Goal: Information Seeking & Learning: Learn about a topic

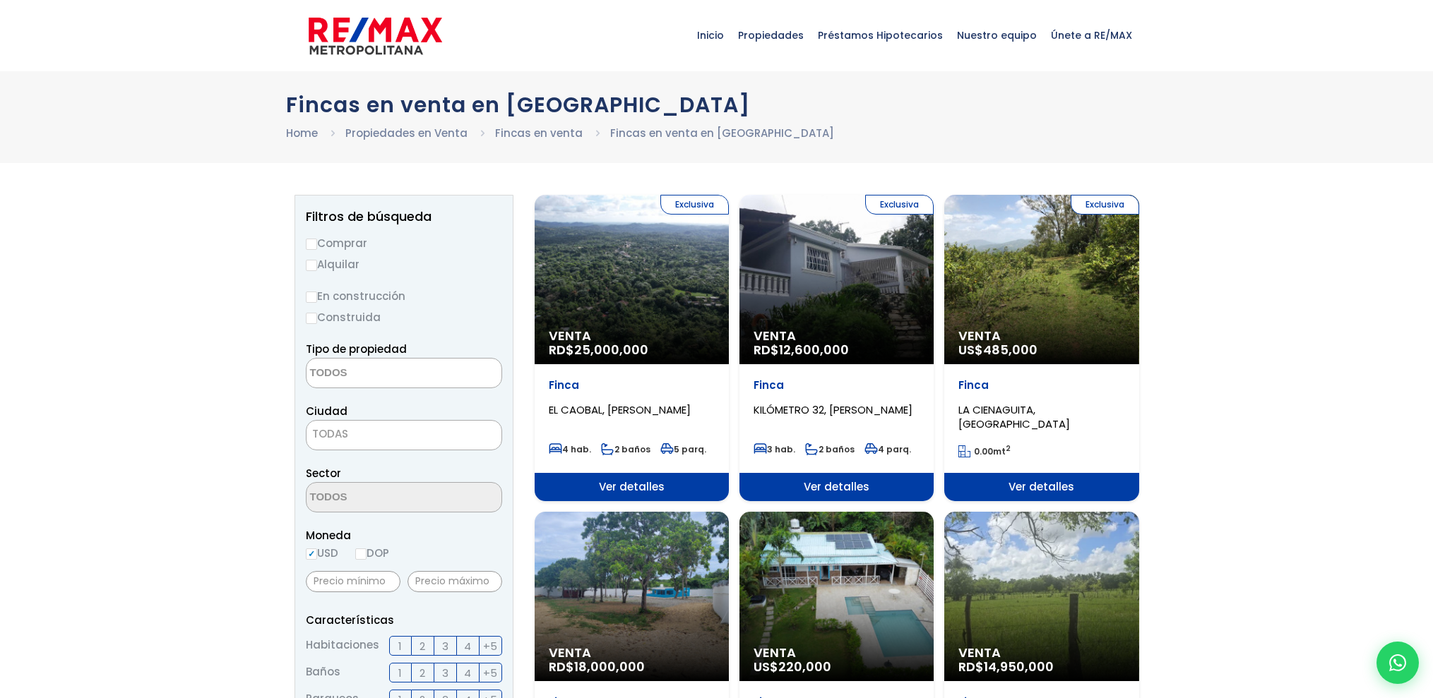
select select
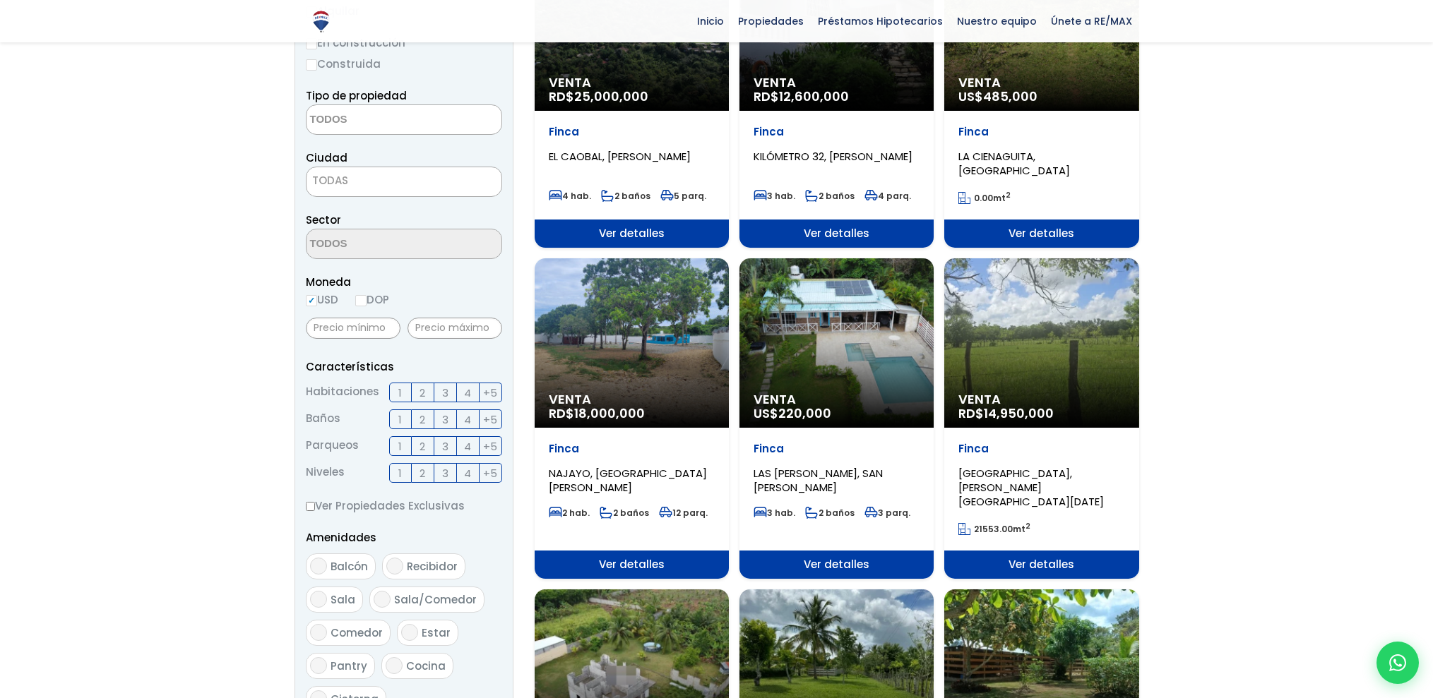
scroll to position [256, 0]
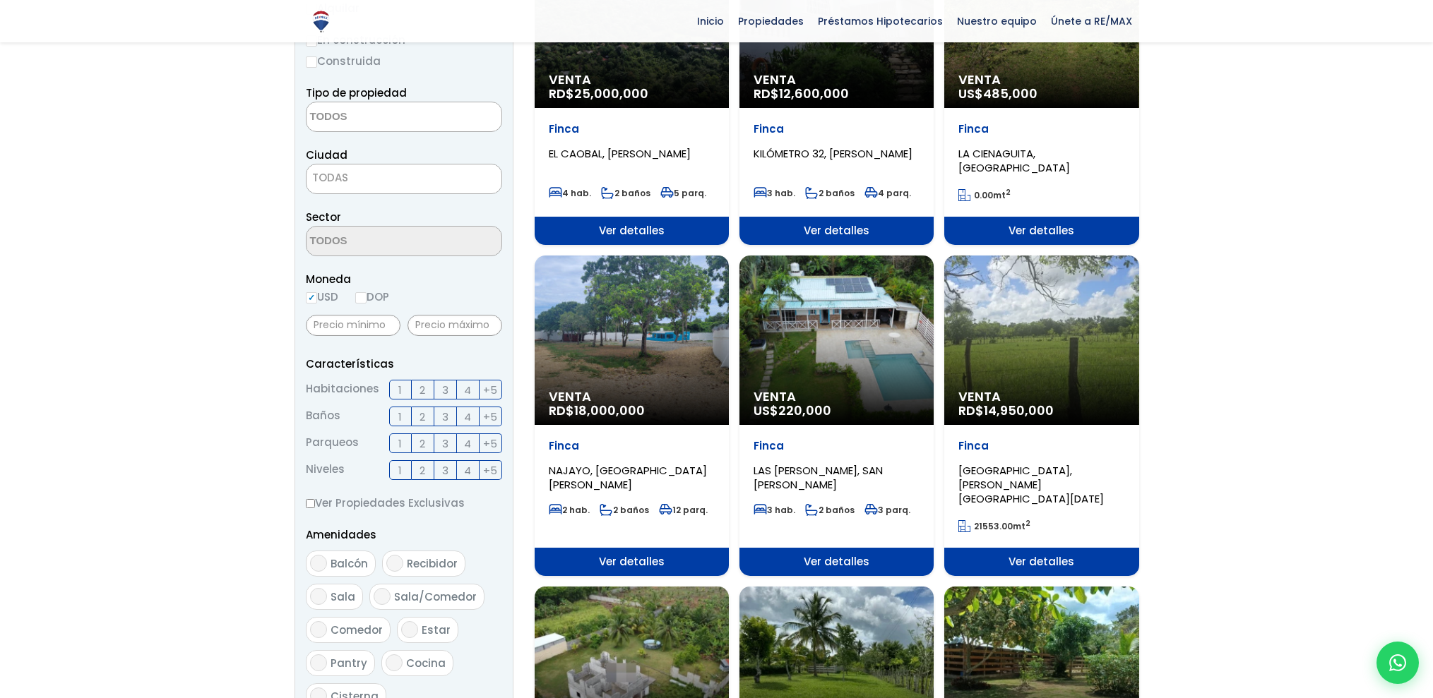
click at [852, 338] on div "Venta US$ 220,000" at bounding box center [836, 340] width 194 height 169
click at [849, 338] on div "Venta US$ 220,000" at bounding box center [836, 340] width 194 height 169
click at [826, 364] on div "Venta US$ 220,000" at bounding box center [836, 340] width 194 height 169
click at [841, 308] on div "Venta US$ 220,000" at bounding box center [836, 340] width 194 height 169
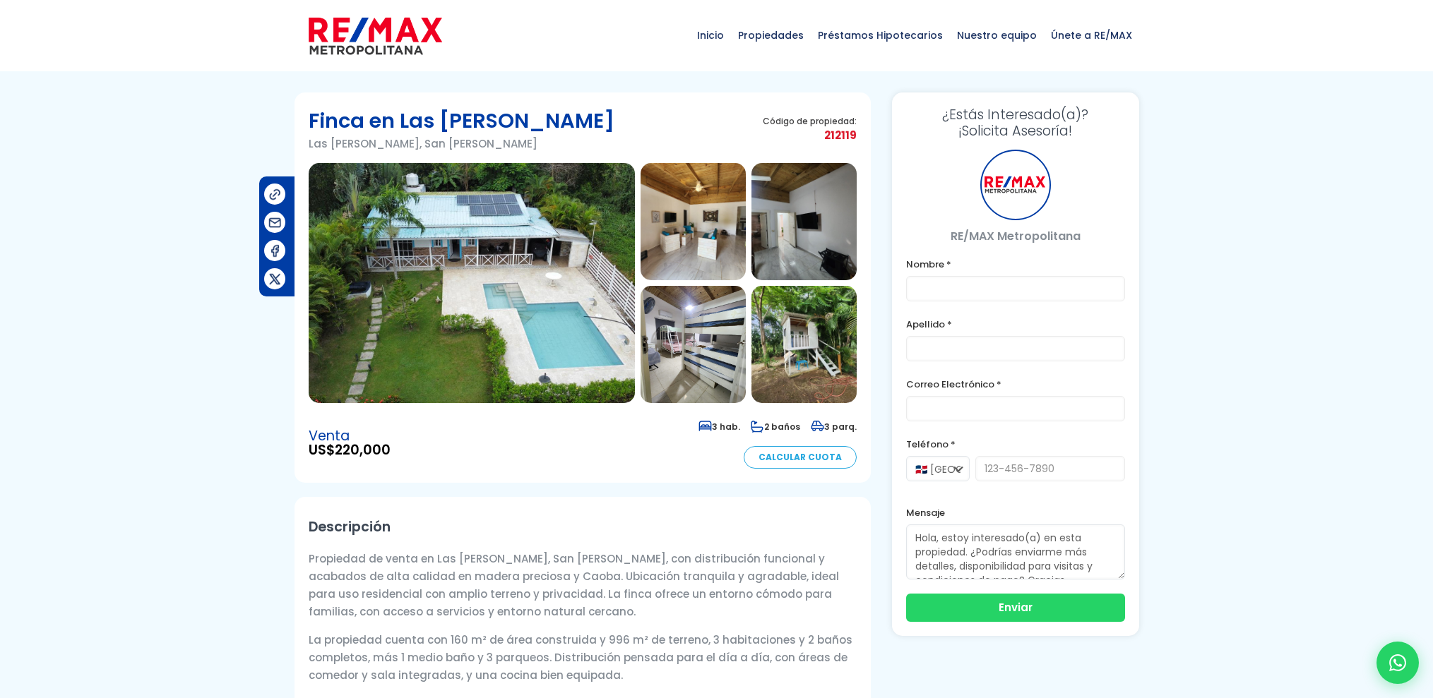
scroll to position [3, 0]
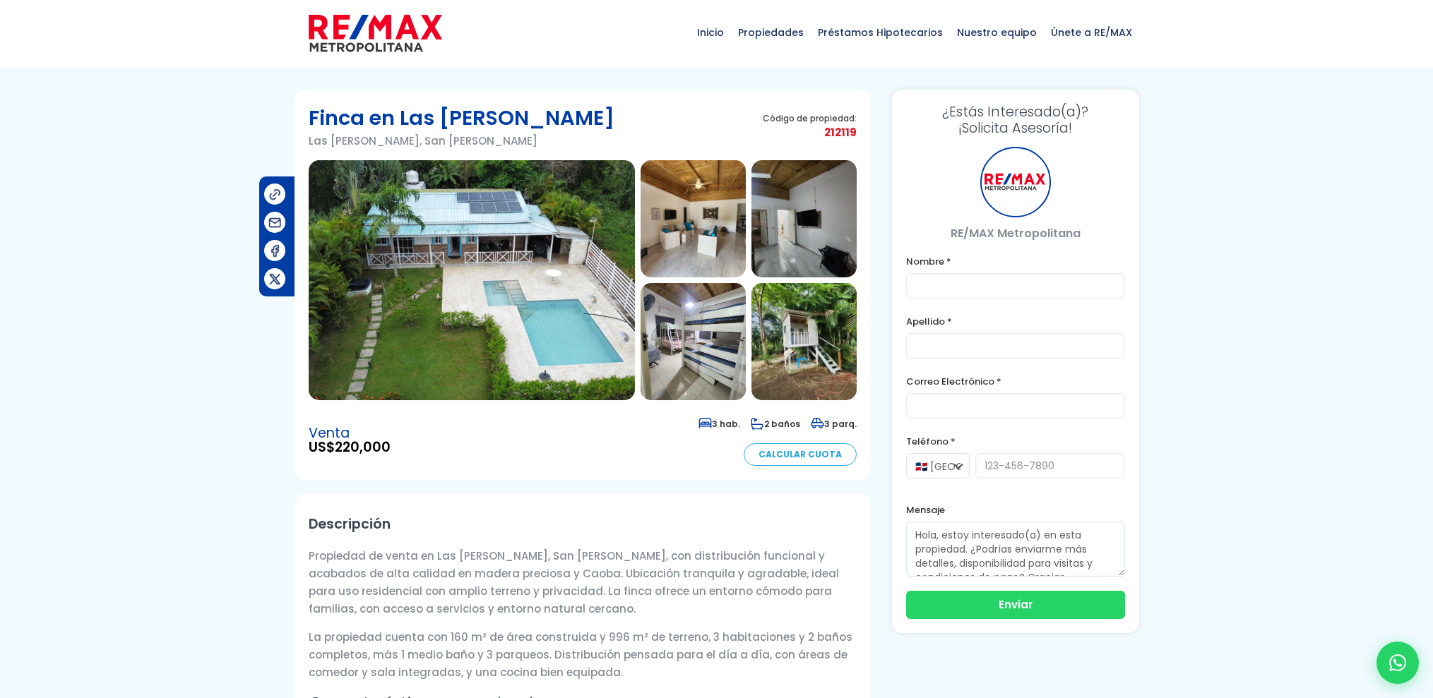
click at [544, 344] on img at bounding box center [472, 280] width 326 height 240
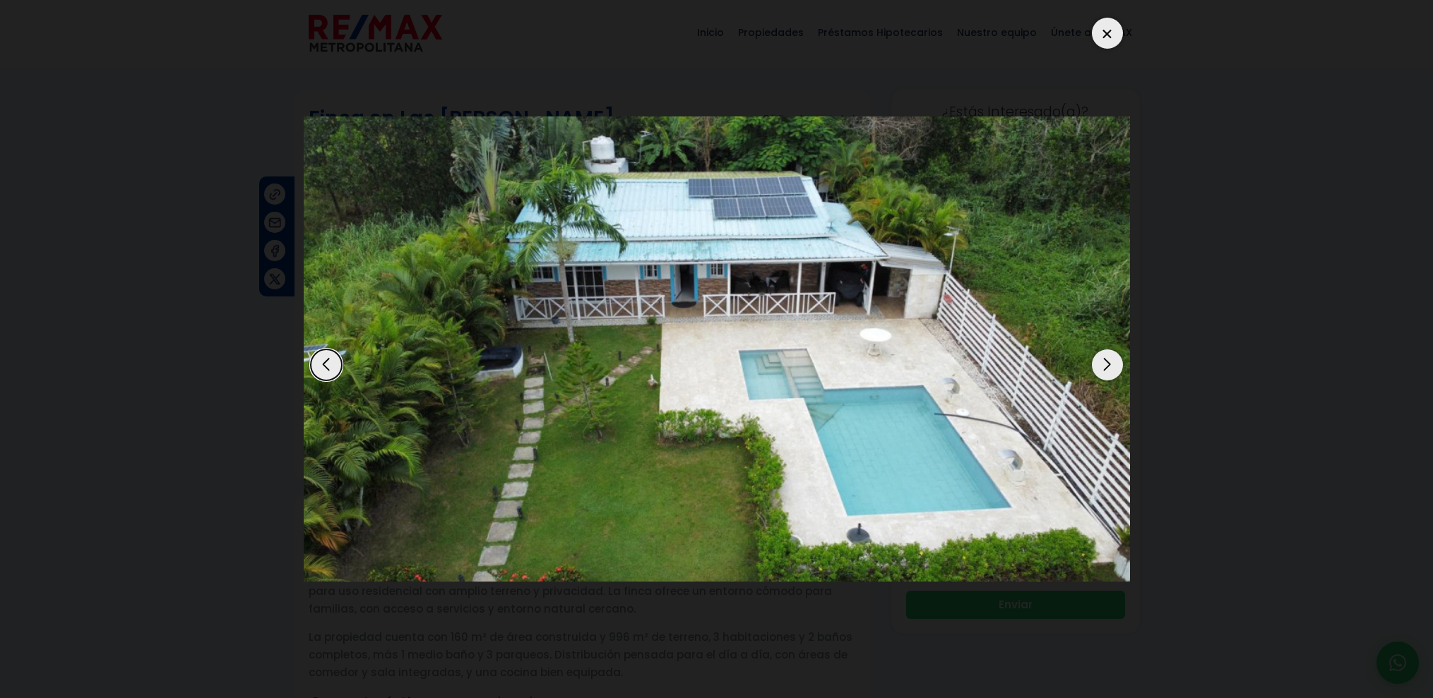
click at [1105, 364] on div "Next slide" at bounding box center [1107, 365] width 31 height 31
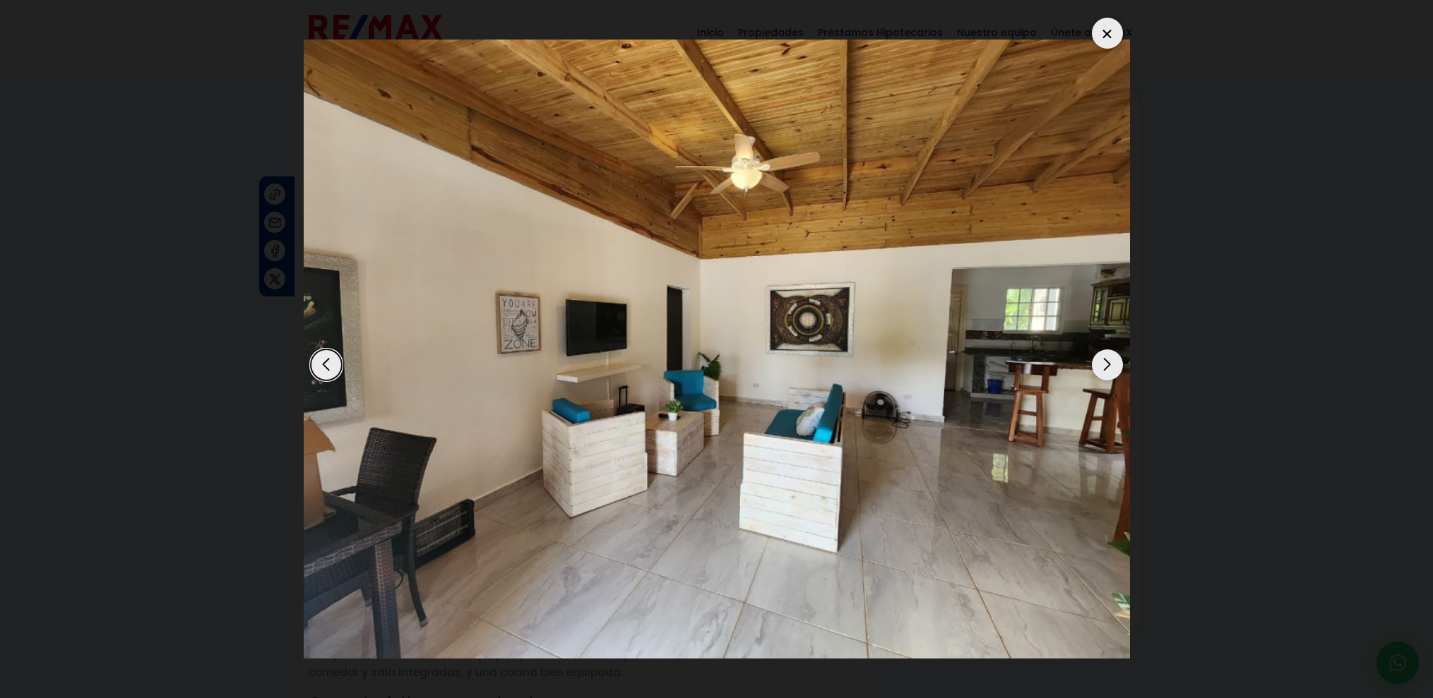
click at [1105, 364] on div "Next slide" at bounding box center [1107, 365] width 31 height 31
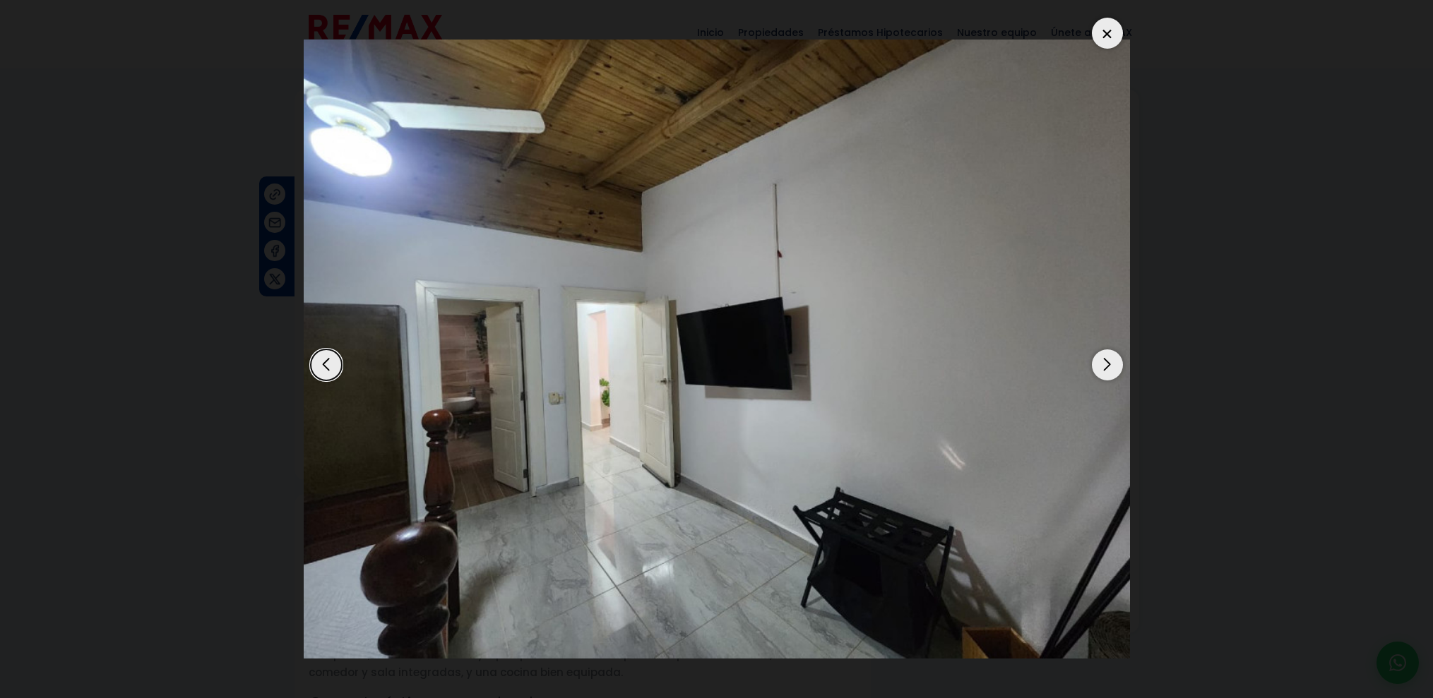
click at [1105, 364] on div "Next slide" at bounding box center [1107, 365] width 31 height 31
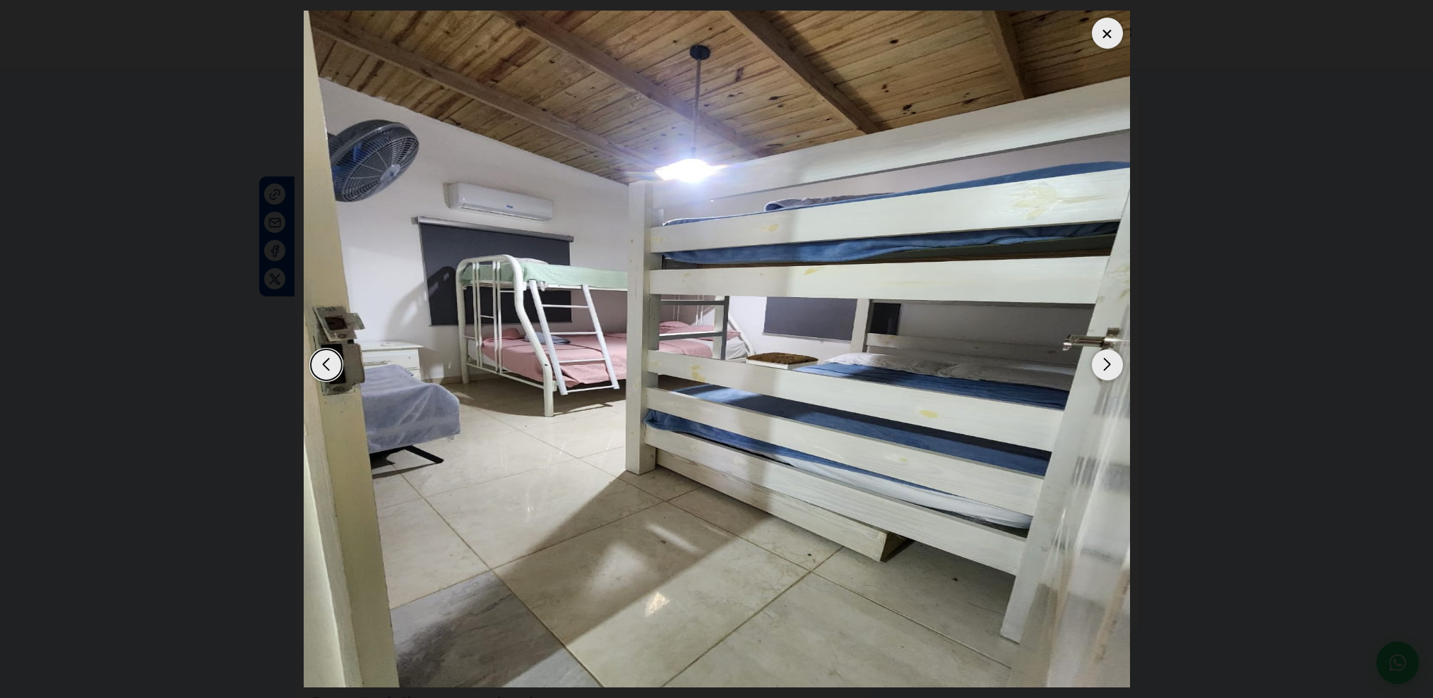
click at [1105, 364] on div "Next slide" at bounding box center [1107, 365] width 31 height 31
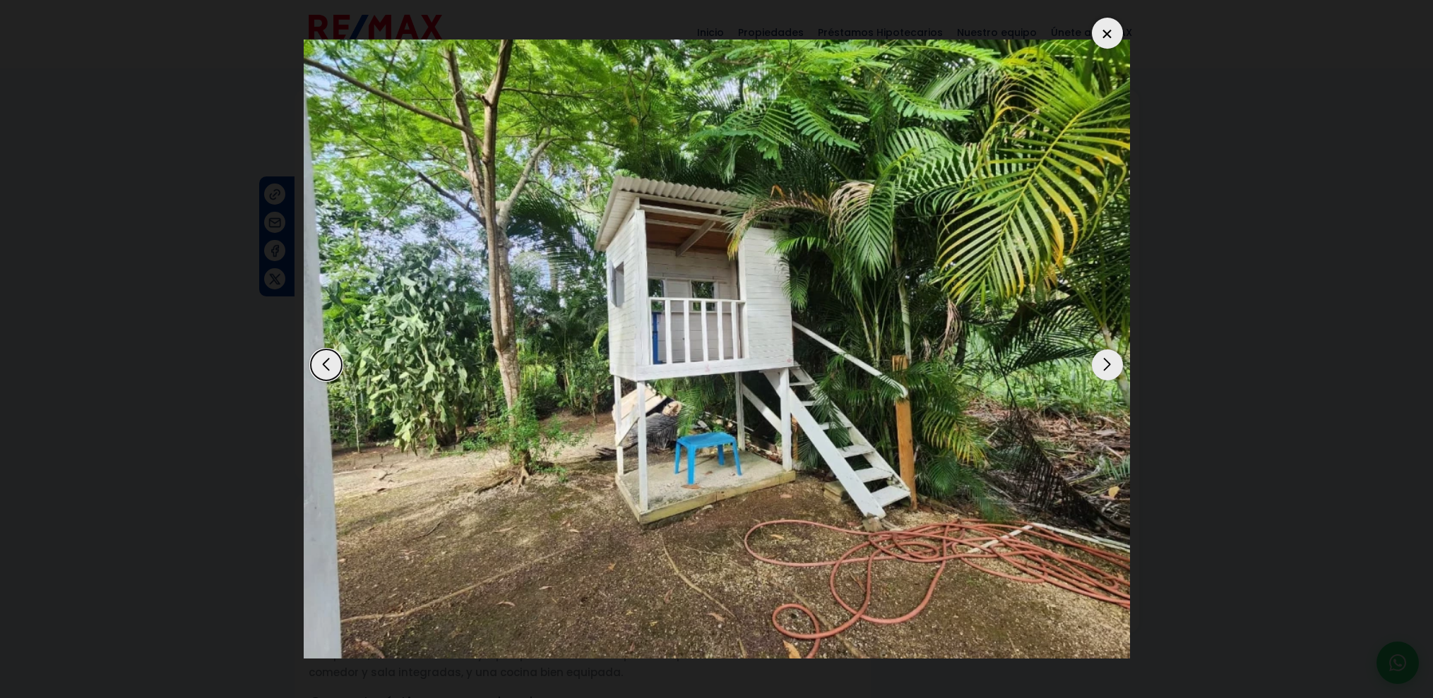
click at [1105, 364] on div "Next slide" at bounding box center [1107, 365] width 31 height 31
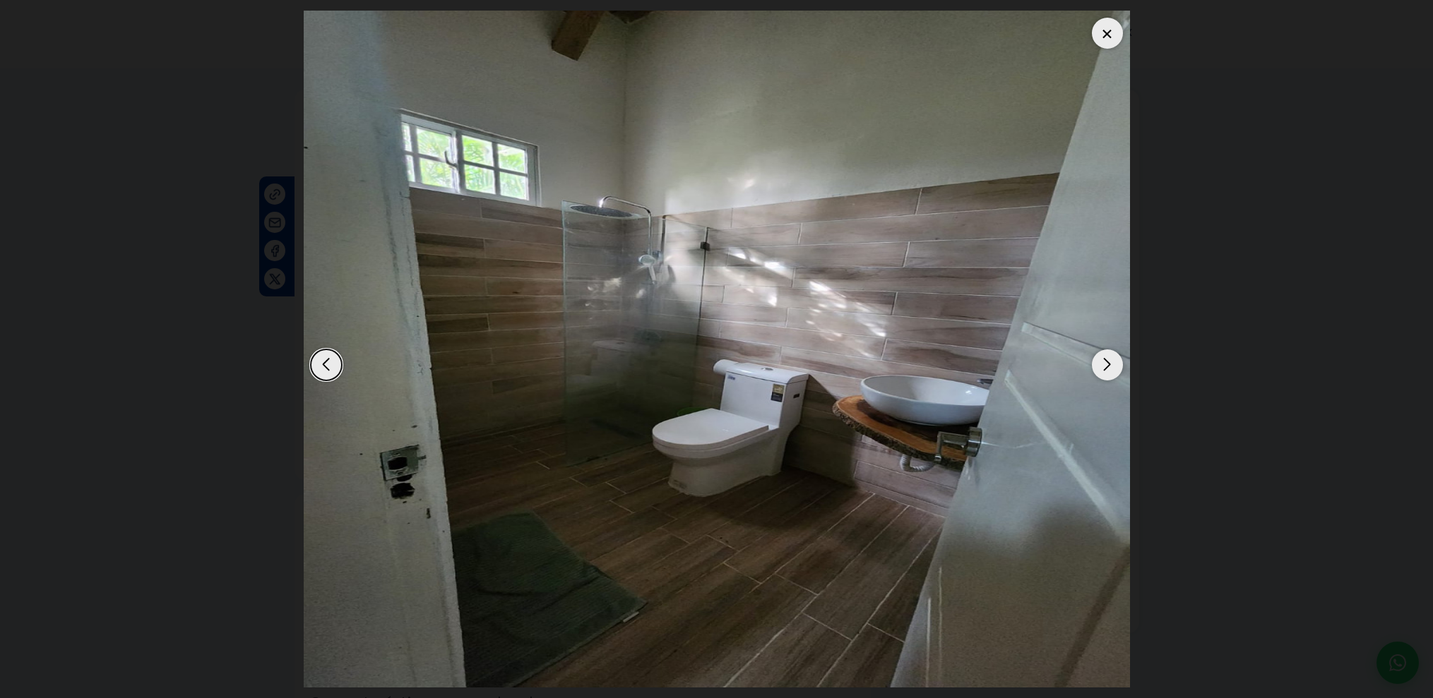
click at [1105, 364] on div "Next slide" at bounding box center [1107, 365] width 31 height 31
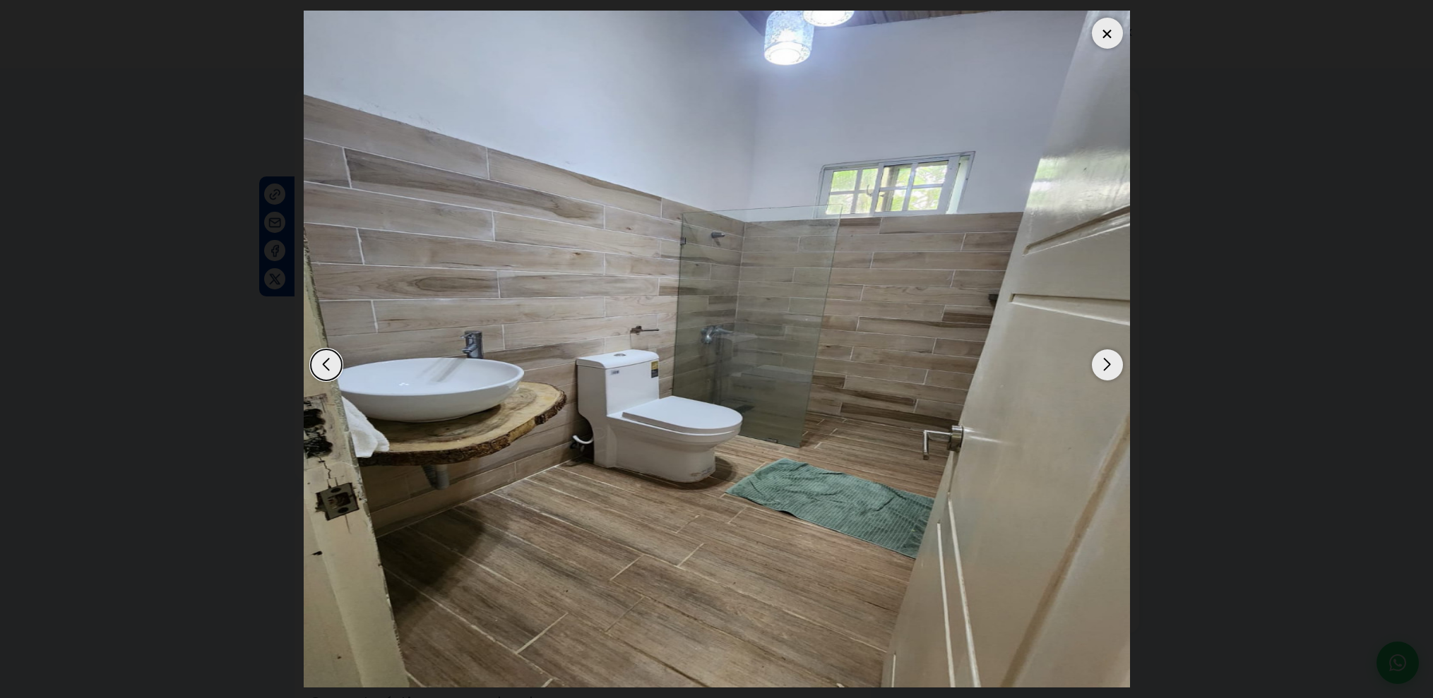
click at [1105, 364] on div "Next slide" at bounding box center [1107, 365] width 31 height 31
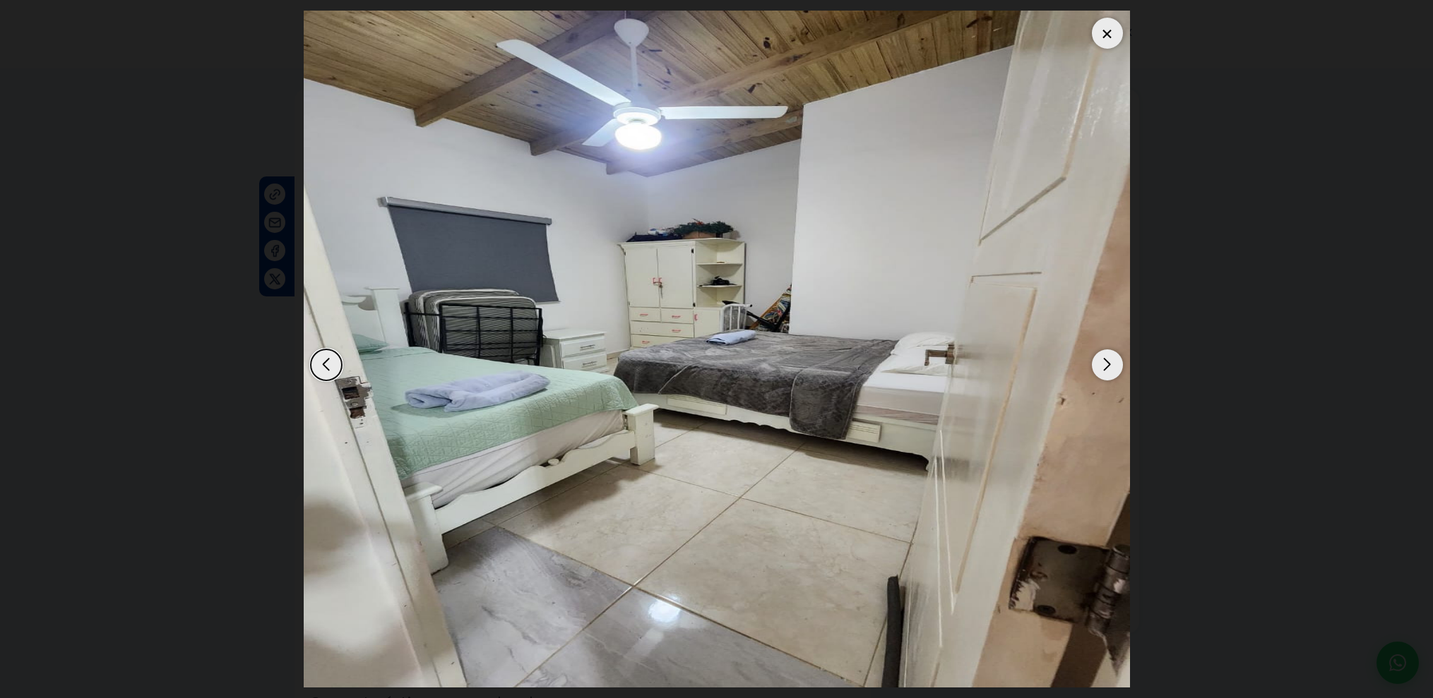
click at [1105, 364] on div "Next slide" at bounding box center [1107, 365] width 31 height 31
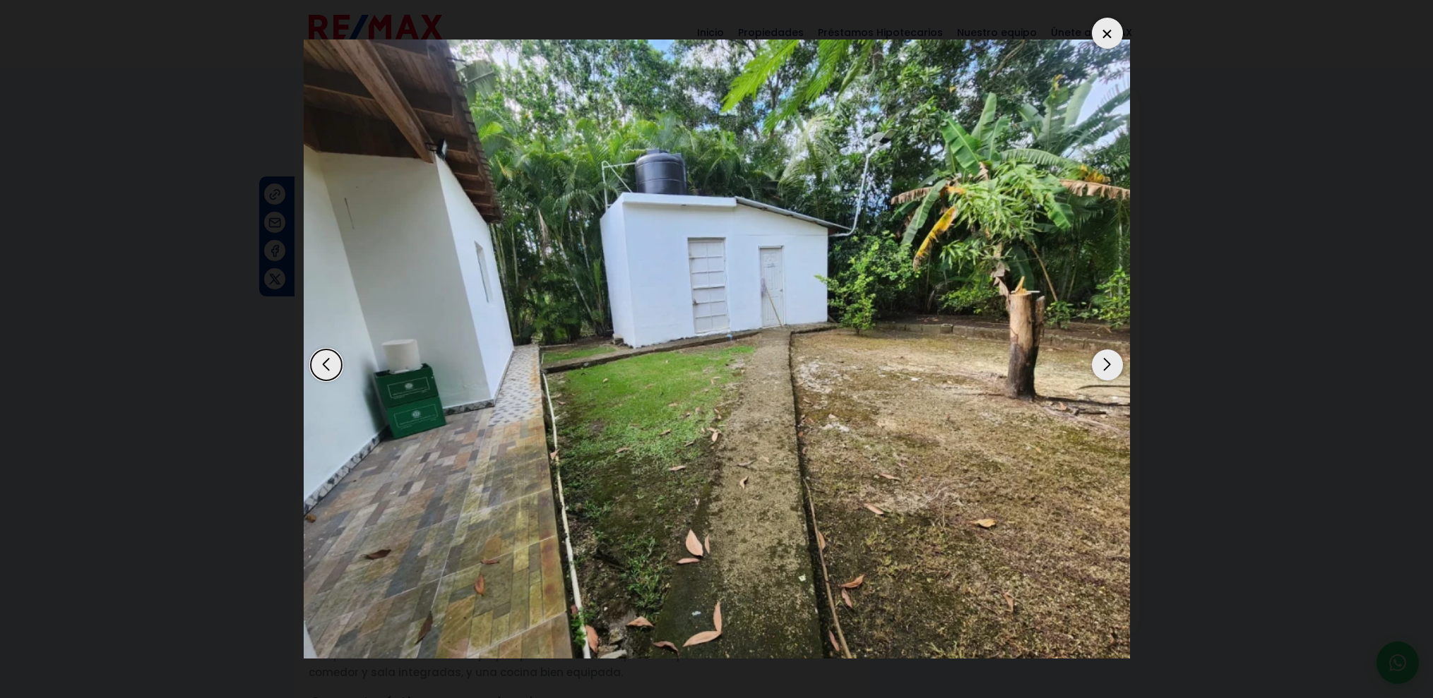
click at [1105, 364] on div "Next slide" at bounding box center [1107, 365] width 31 height 31
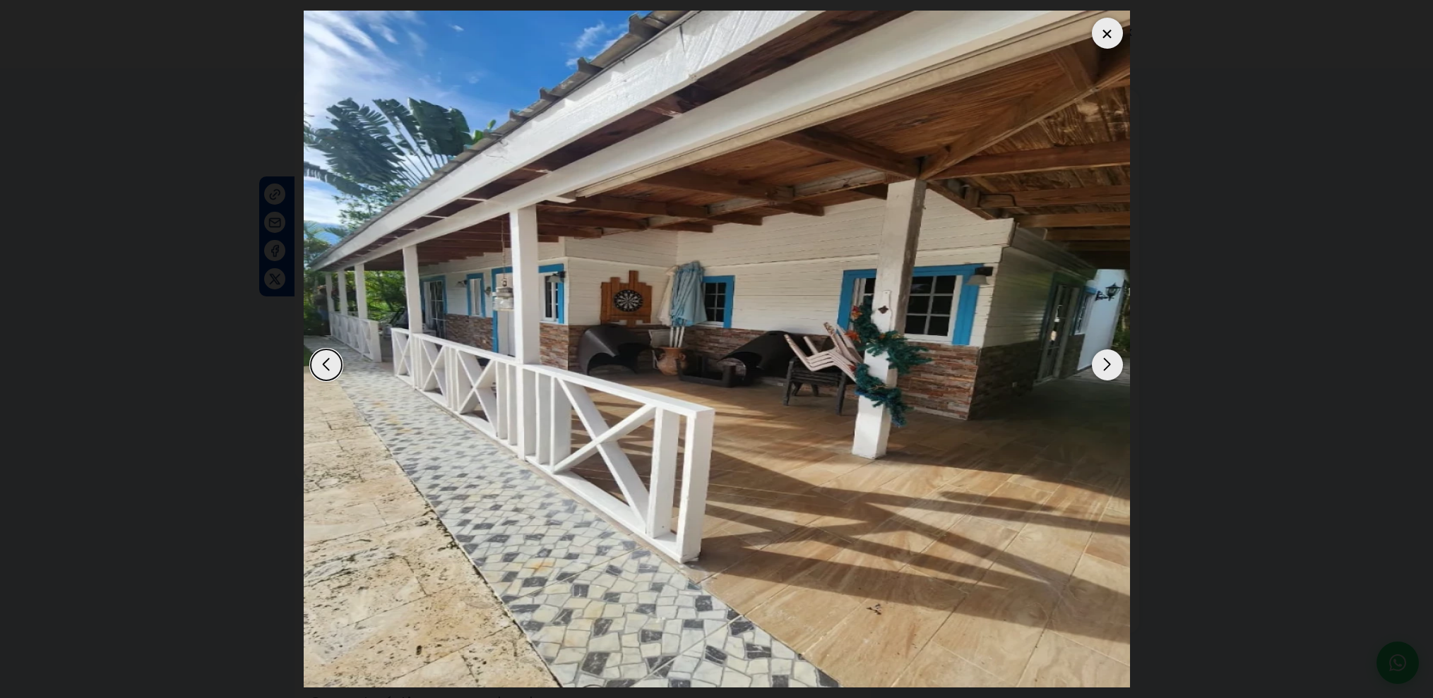
click at [1105, 364] on div "Next slide" at bounding box center [1107, 365] width 31 height 31
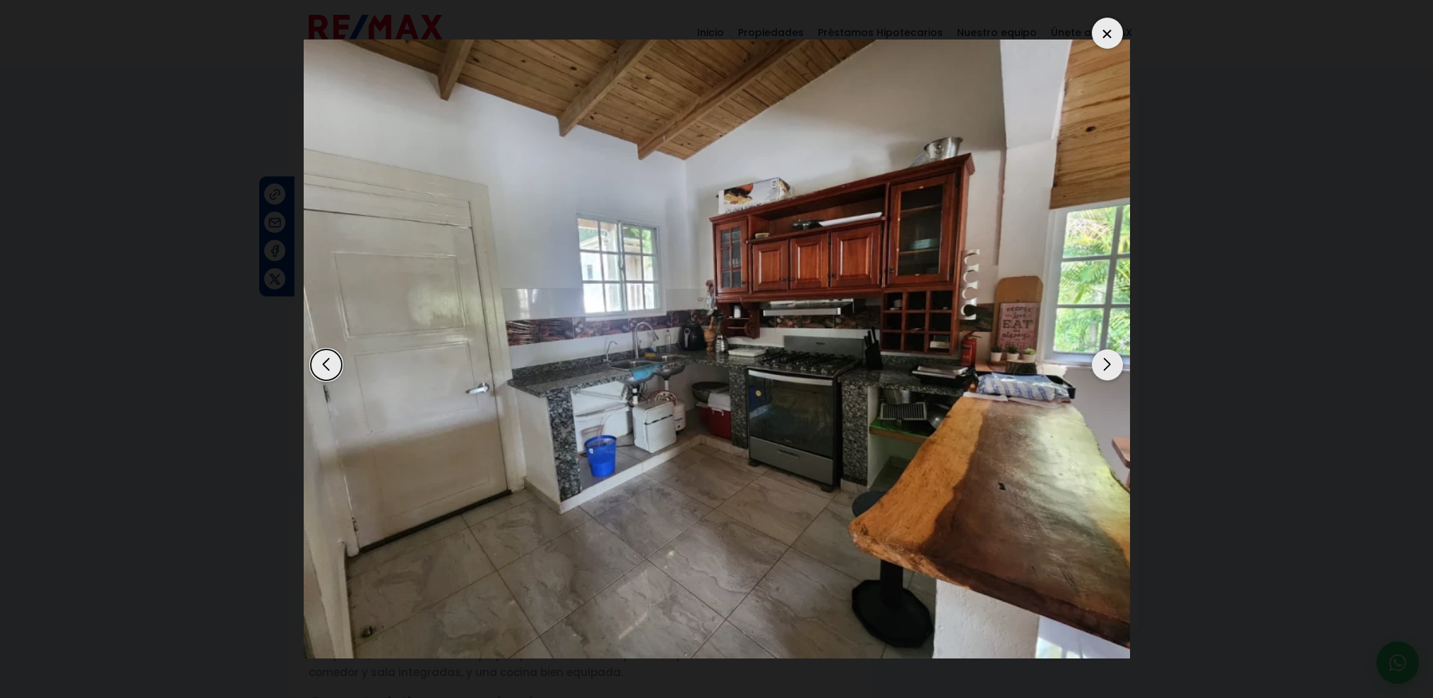
click at [1105, 364] on div "Next slide" at bounding box center [1107, 365] width 31 height 31
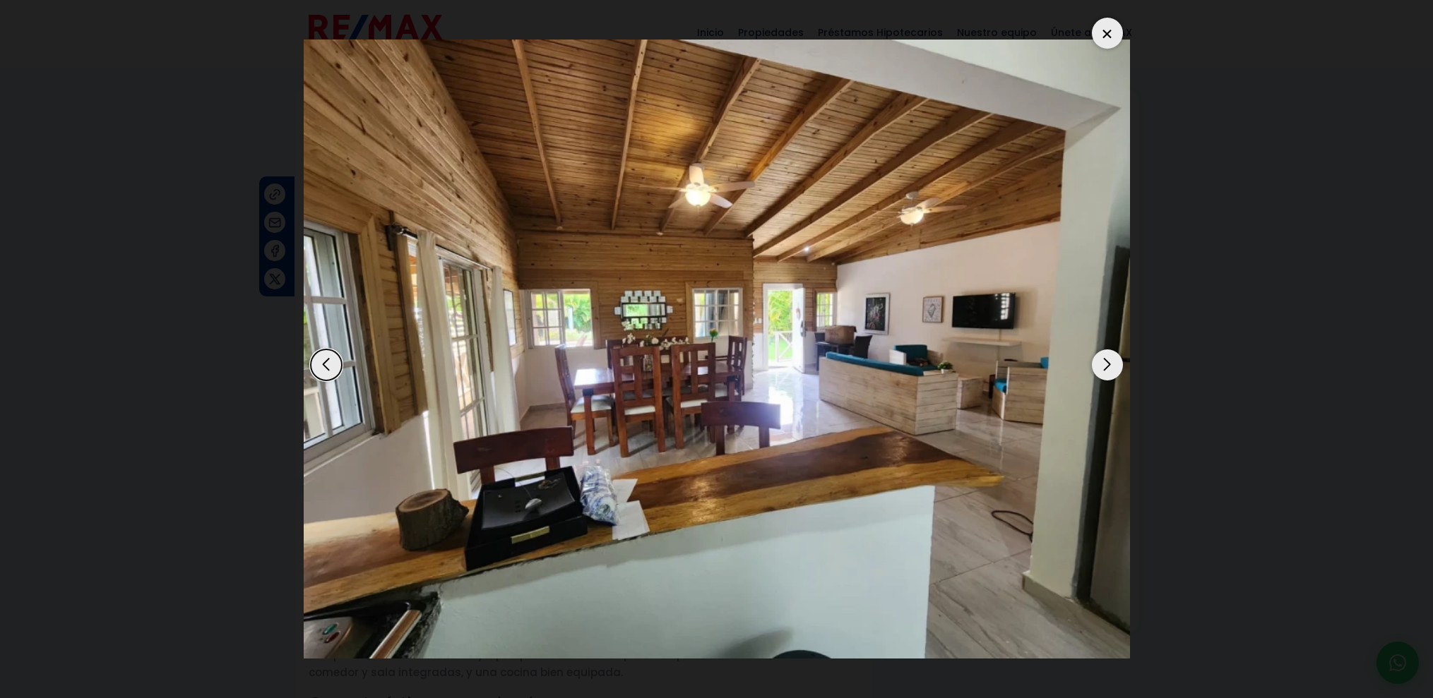
click at [1105, 364] on div "Next slide" at bounding box center [1107, 365] width 31 height 31
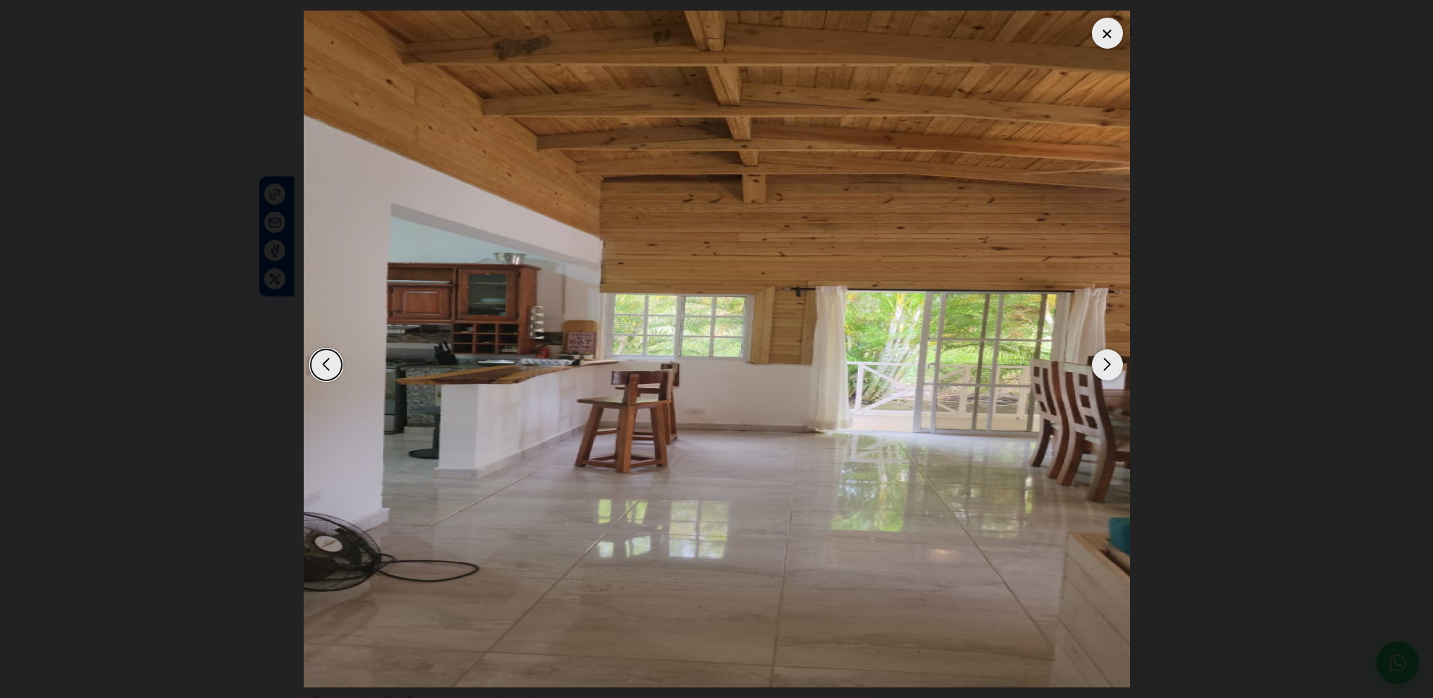
click at [1105, 364] on div "Next slide" at bounding box center [1107, 365] width 31 height 31
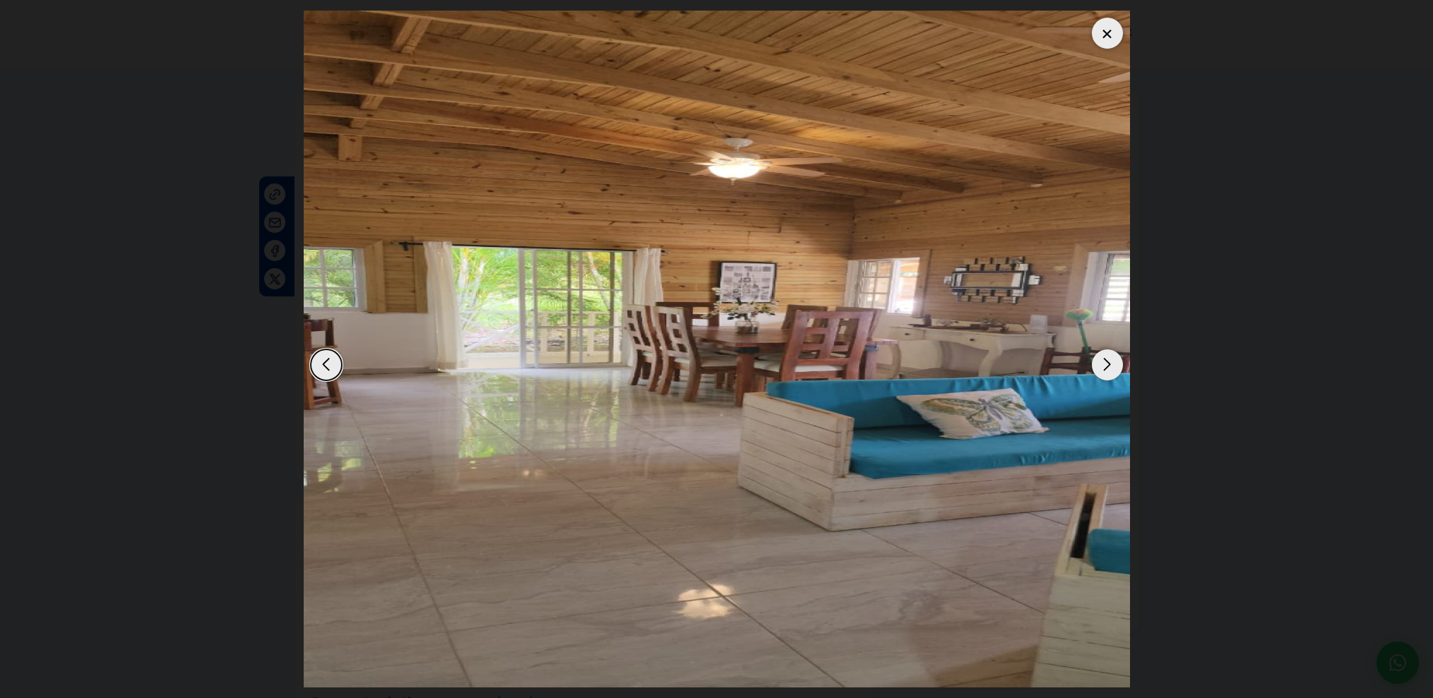
click at [1105, 364] on div "Next slide" at bounding box center [1107, 365] width 31 height 31
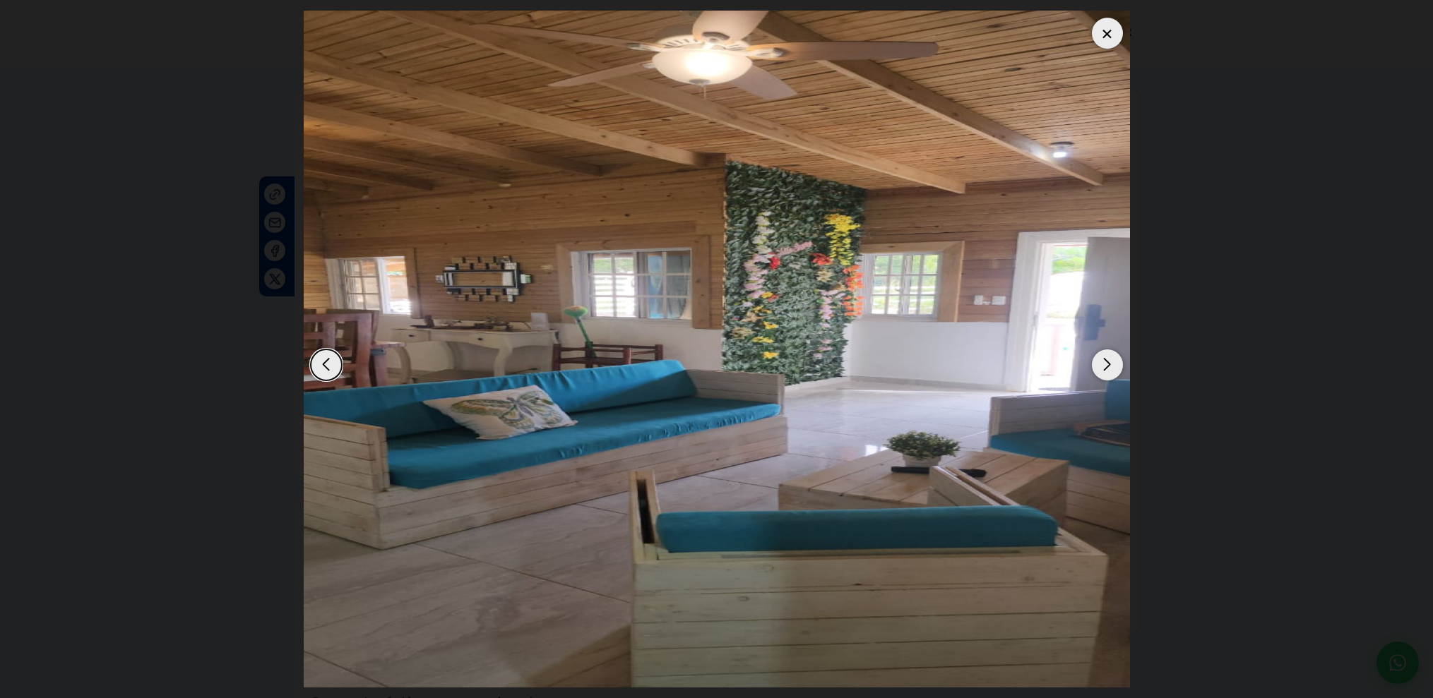
click at [1105, 364] on div "Next slide" at bounding box center [1107, 365] width 31 height 31
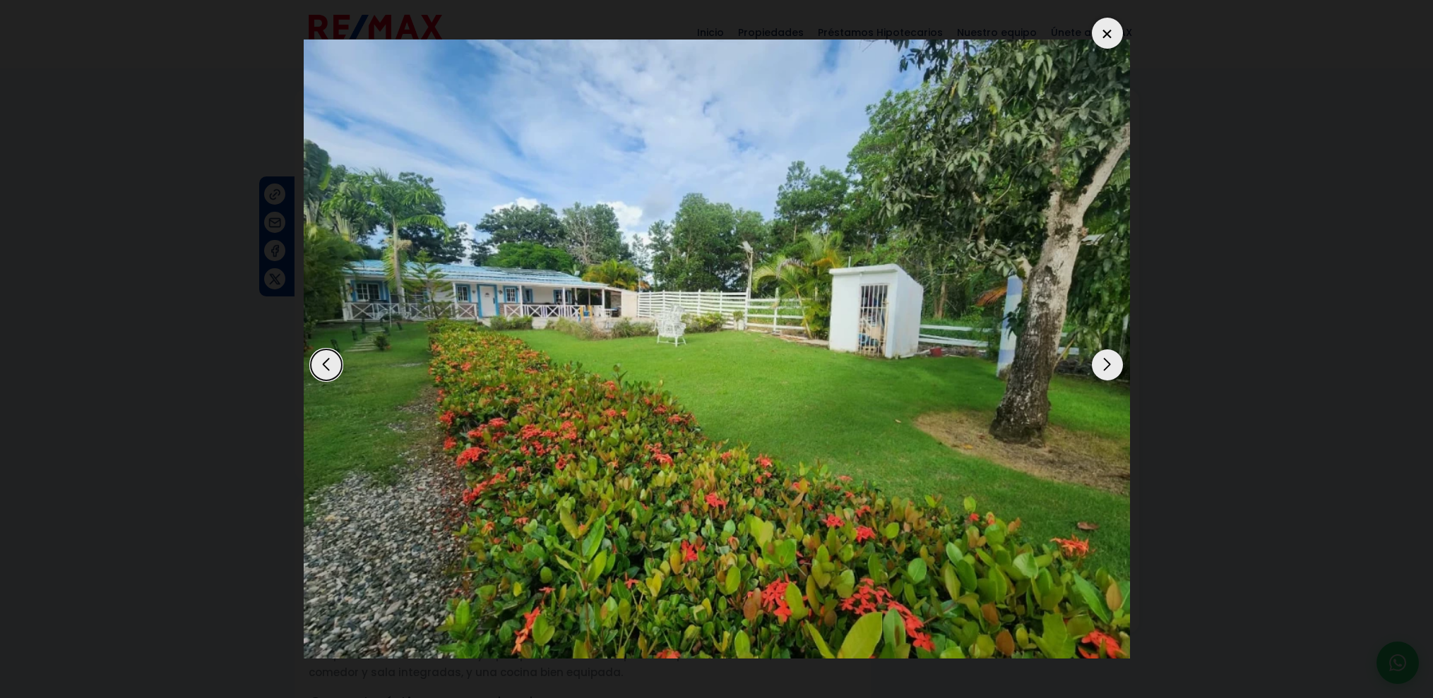
scroll to position [0, 0]
click at [1105, 364] on div "Next slide" at bounding box center [1107, 365] width 31 height 31
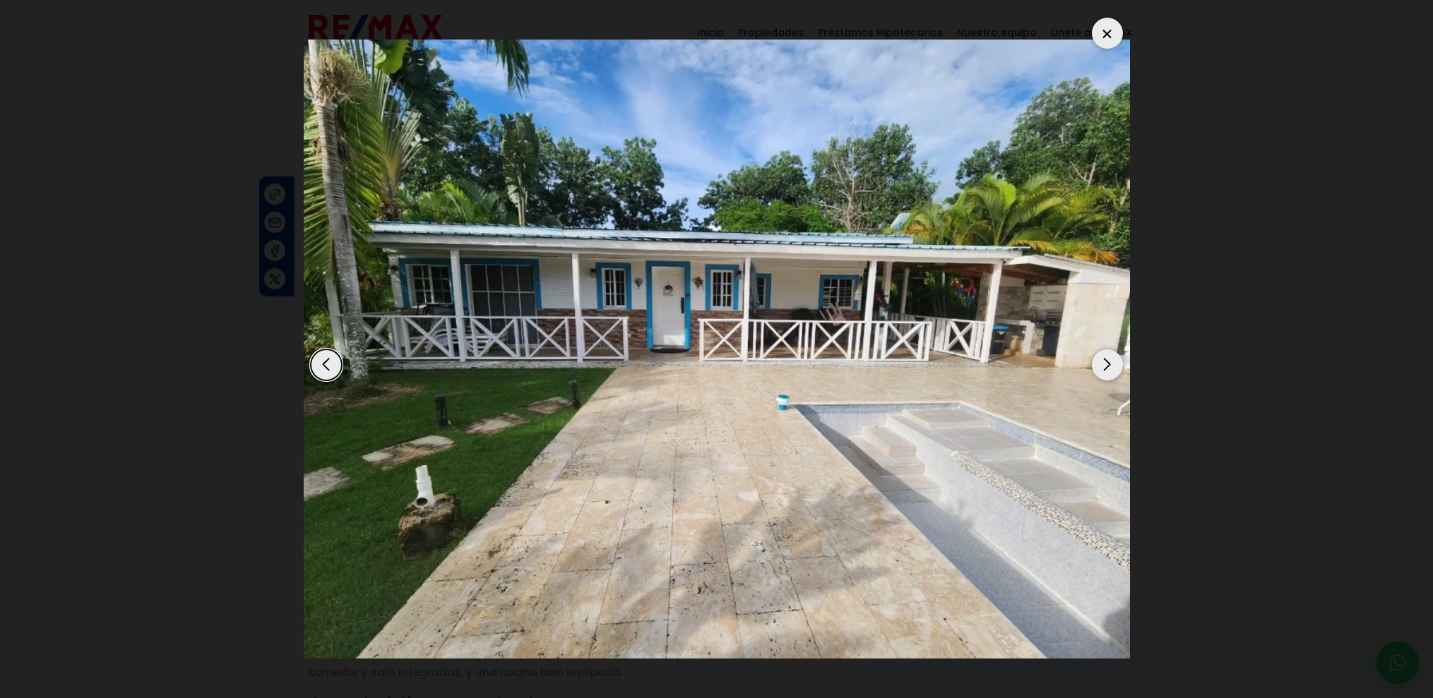
click at [1105, 364] on div "Next slide" at bounding box center [1107, 365] width 31 height 31
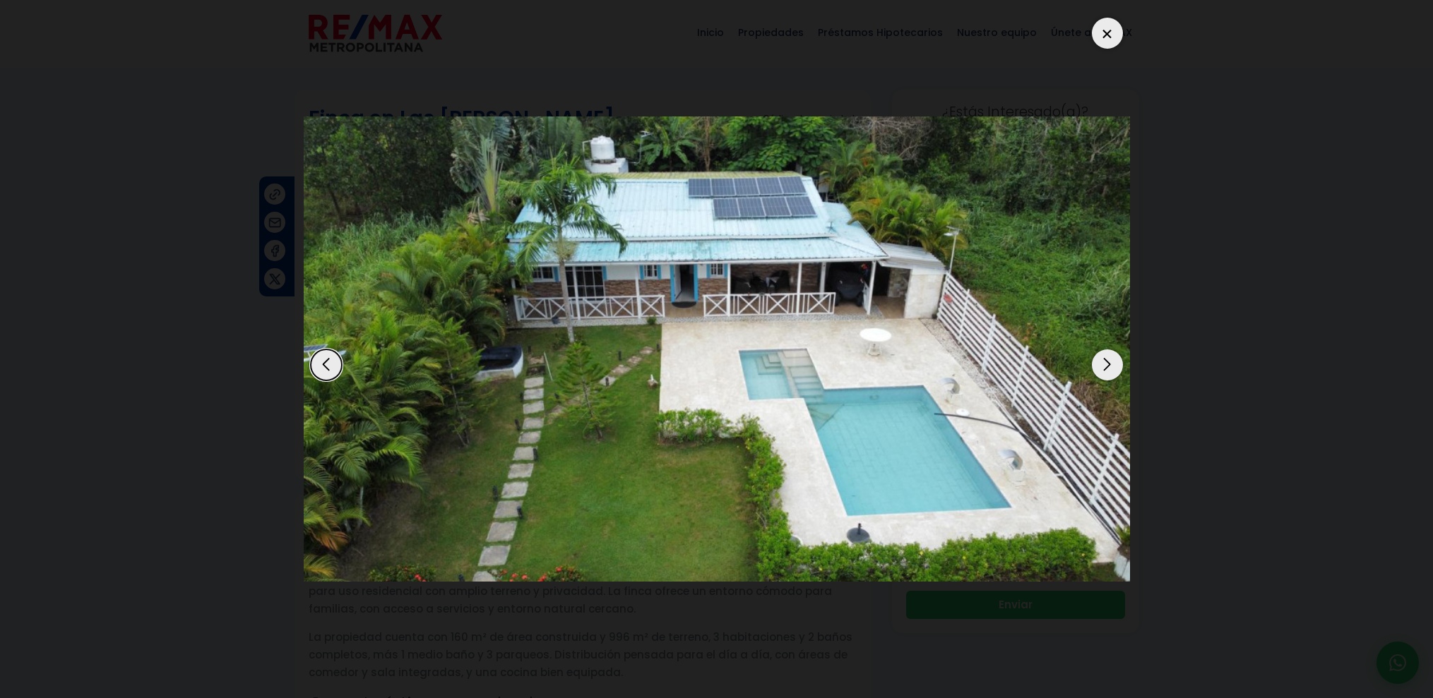
click at [1105, 364] on div "Next slide" at bounding box center [1107, 365] width 31 height 31
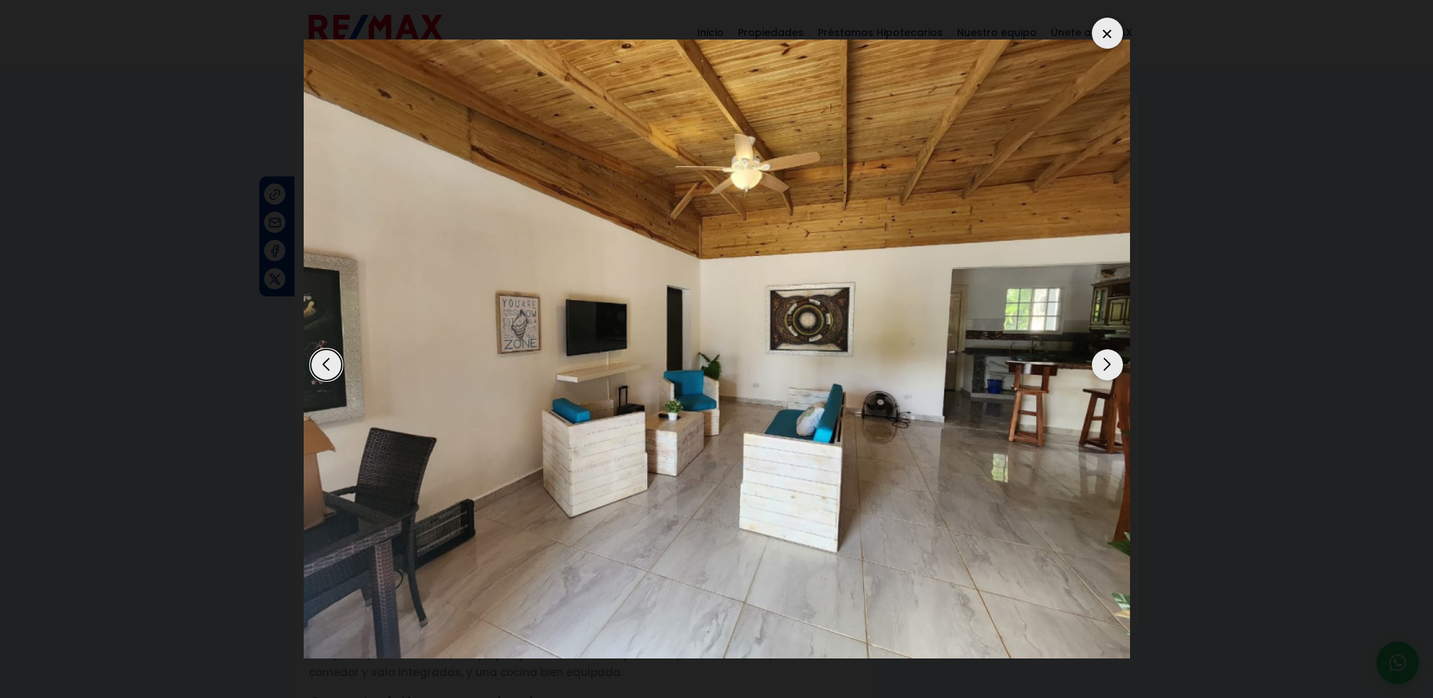
click at [1105, 364] on div "Next slide" at bounding box center [1107, 365] width 31 height 31
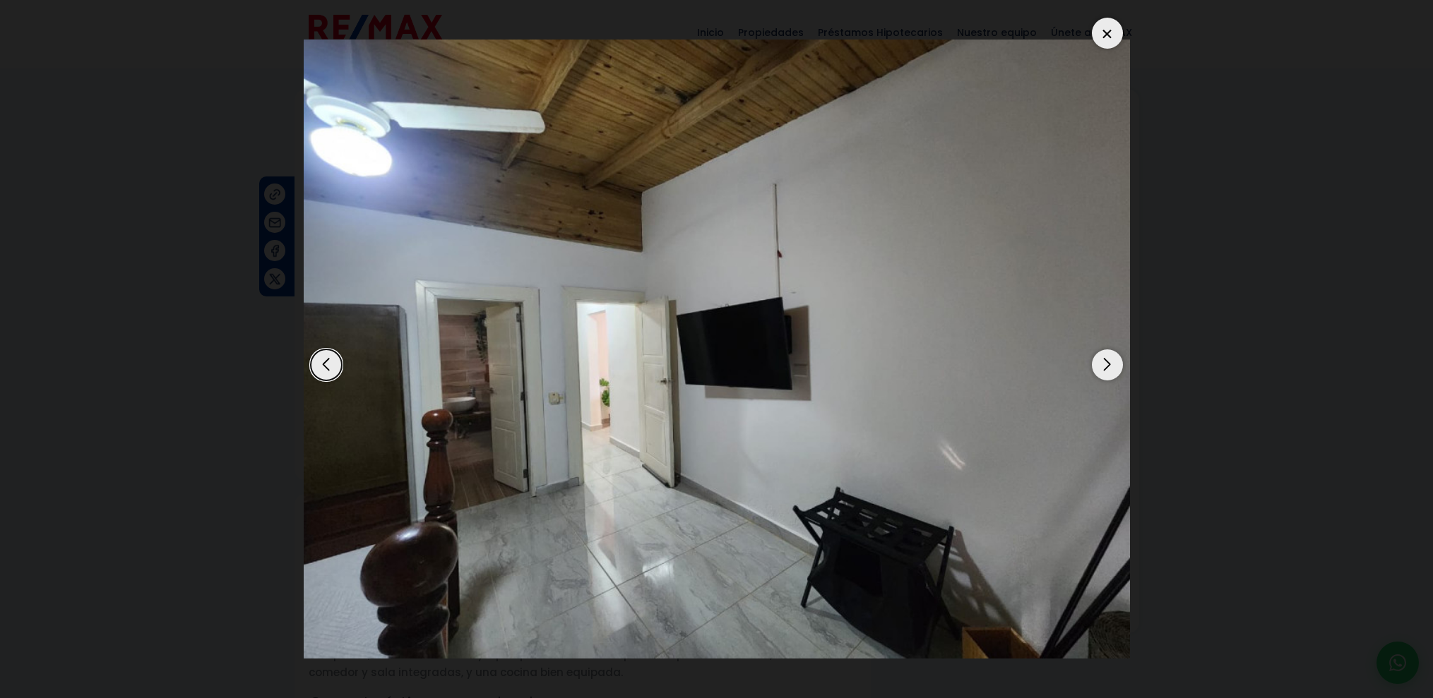
click at [1105, 364] on div "Next slide" at bounding box center [1107, 365] width 31 height 31
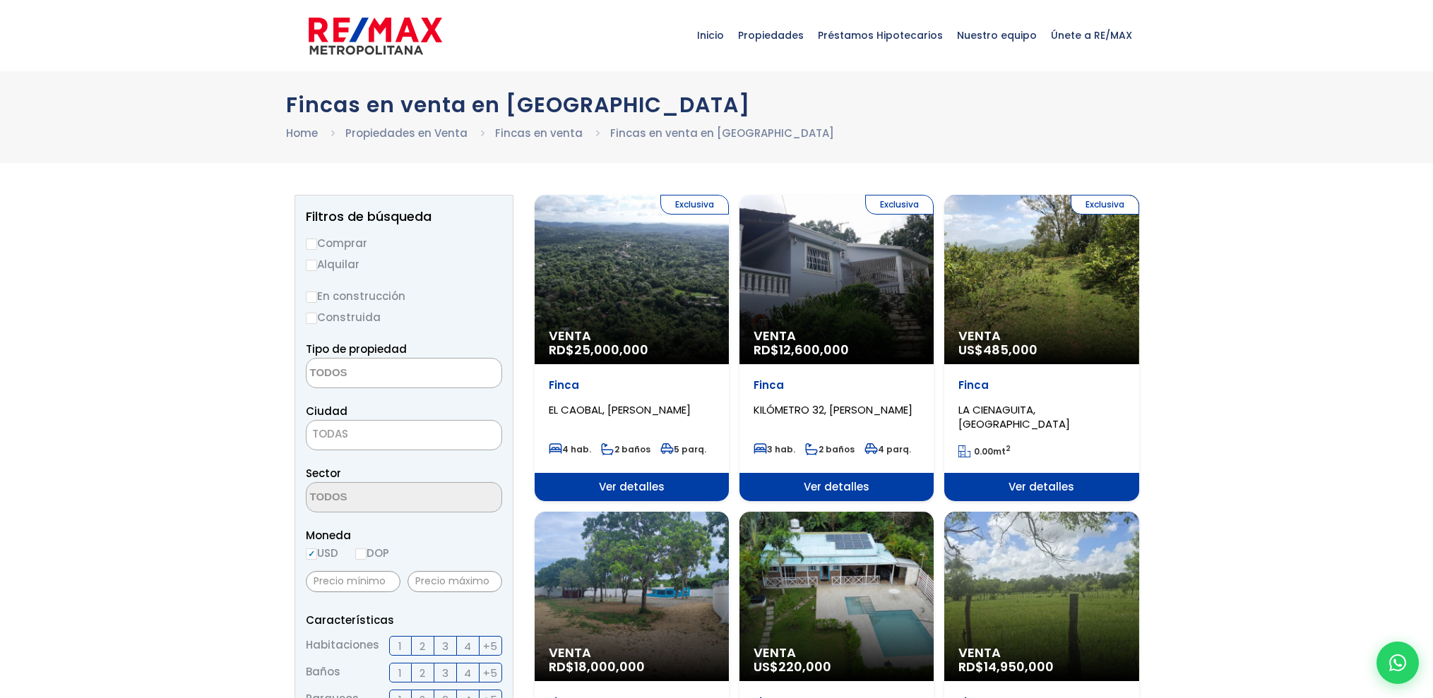
select select
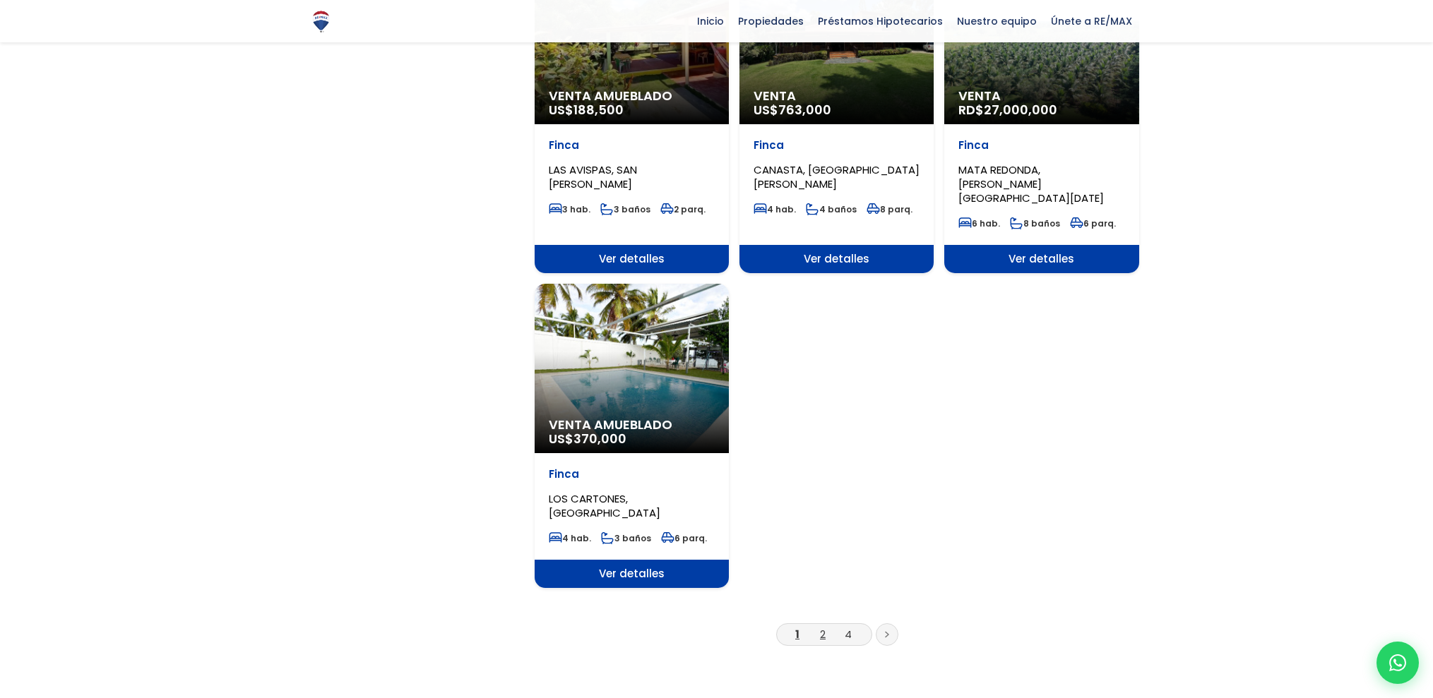
click at [823, 627] on link "2" at bounding box center [823, 634] width 6 height 15
click at [821, 627] on link "2" at bounding box center [823, 634] width 6 height 15
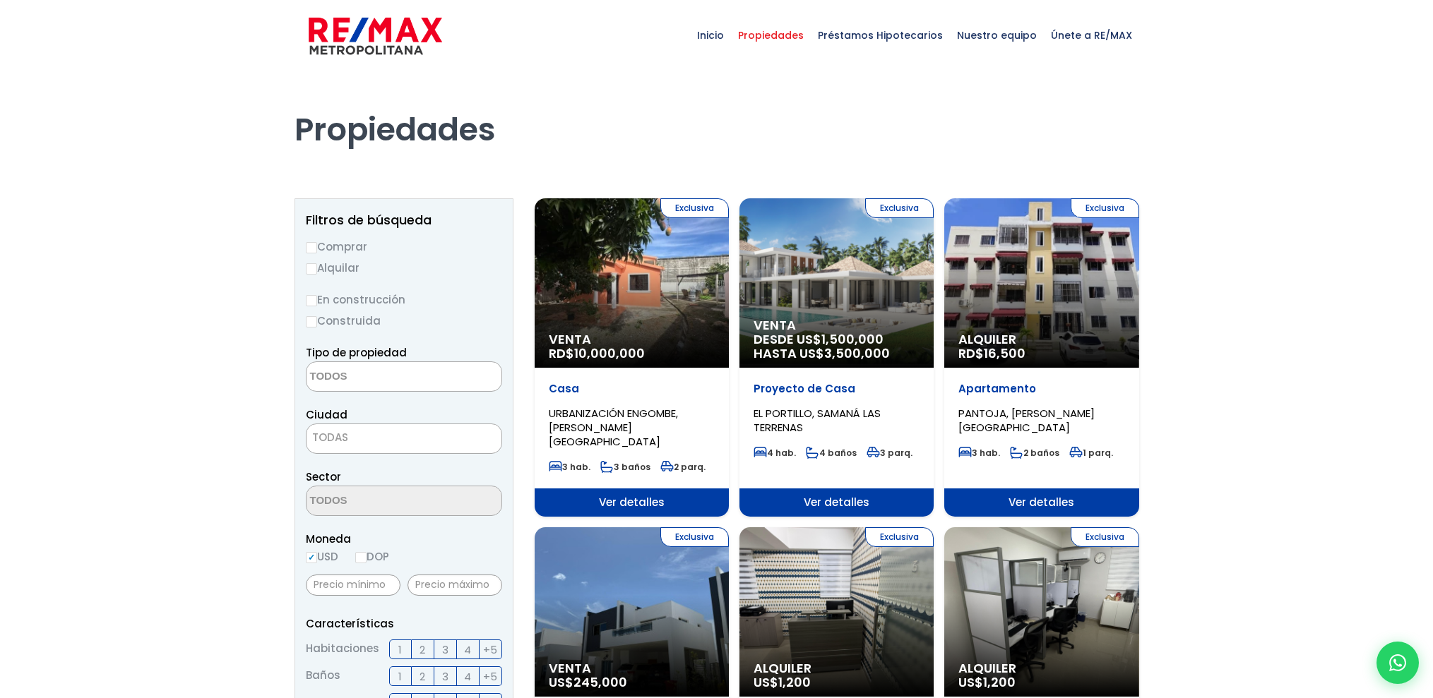
select select
